Goal: Find specific page/section: Find specific page/section

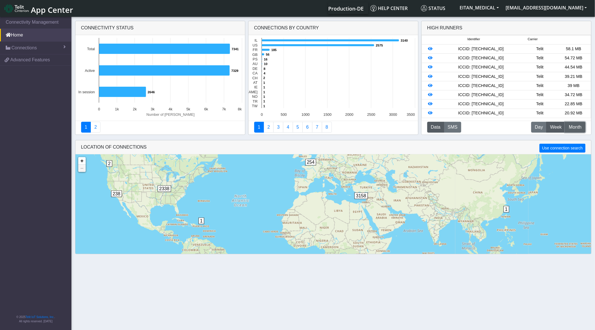
click at [576, 126] on span "Month" at bounding box center [575, 127] width 13 height 7
